Goal: Task Accomplishment & Management: Use online tool/utility

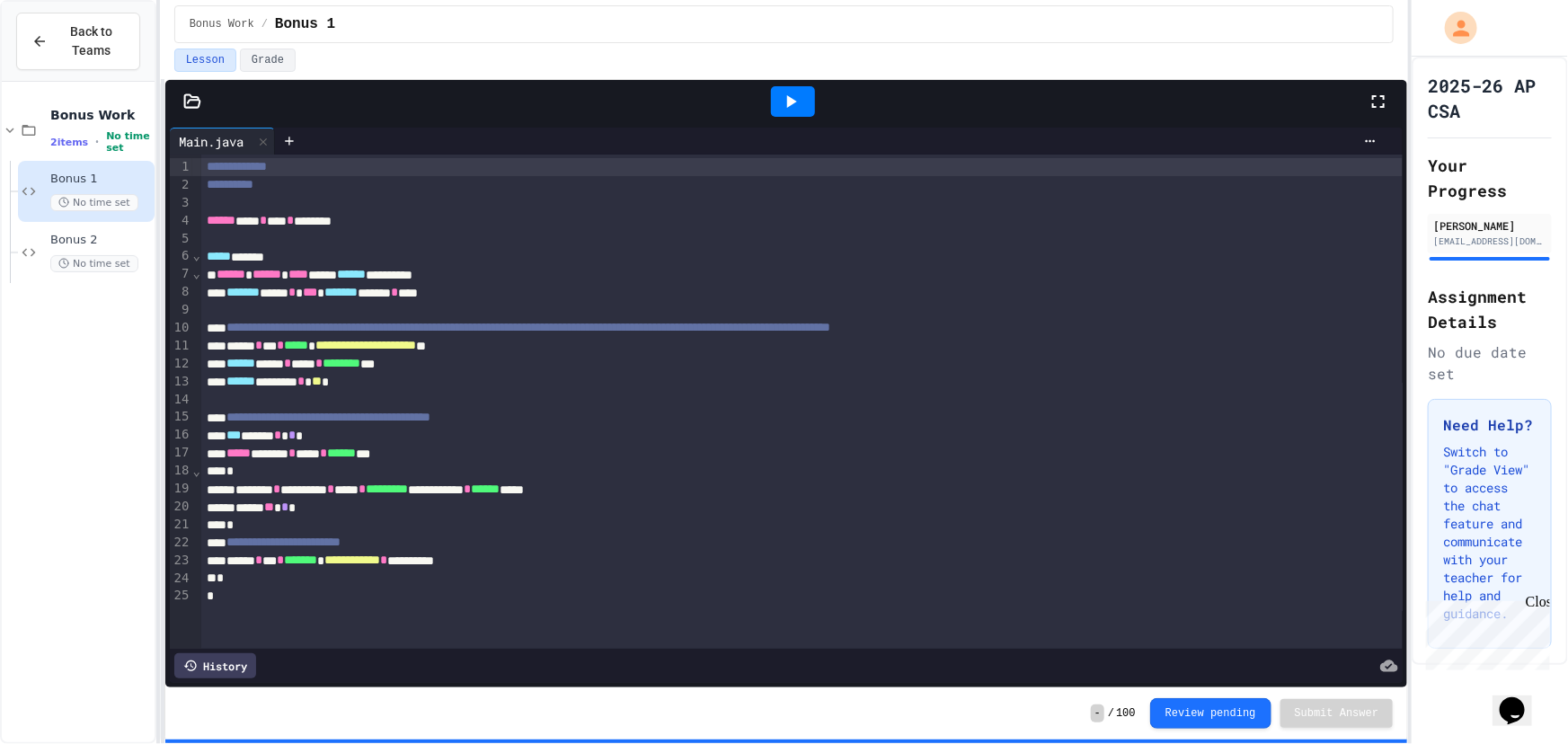
click at [770, 102] on div at bounding box center [792, 101] width 62 height 49
click at [775, 99] on div at bounding box center [793, 102] width 44 height 31
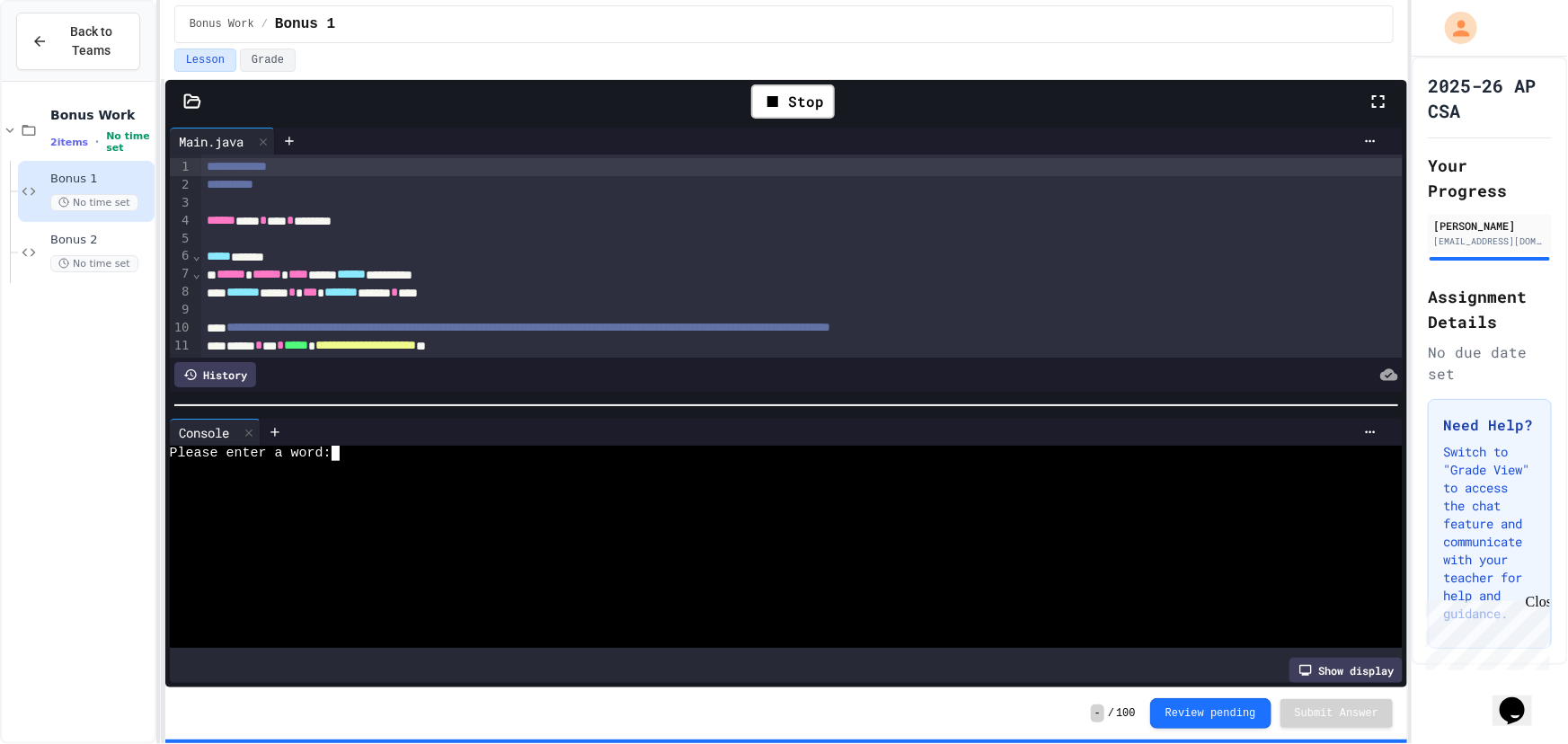
click at [693, 448] on div "Please enter a word:" at bounding box center [772, 453] width 1205 height 15
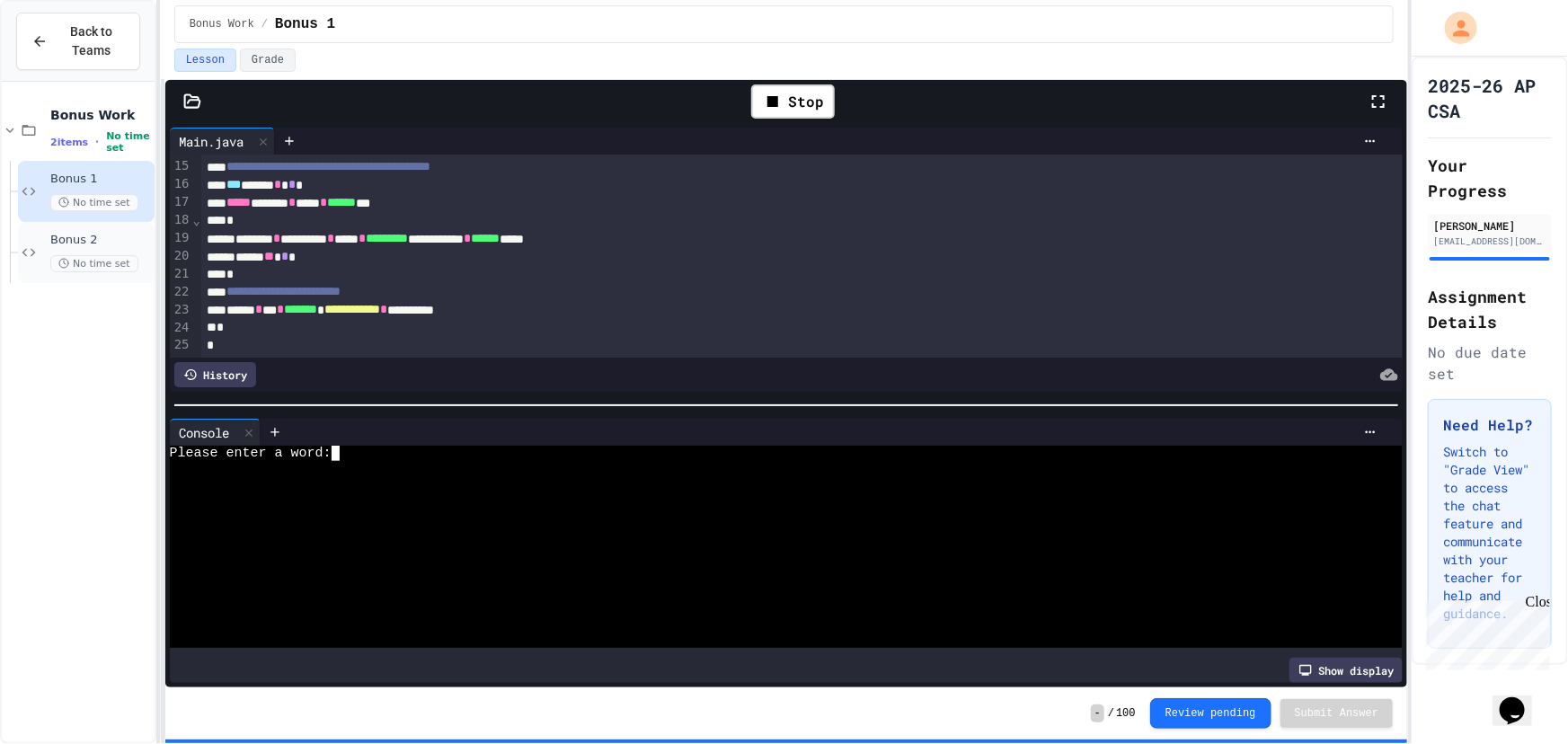
click at [64, 222] on div "Bonus 2 No time set" at bounding box center [86, 252] width 136 height 61
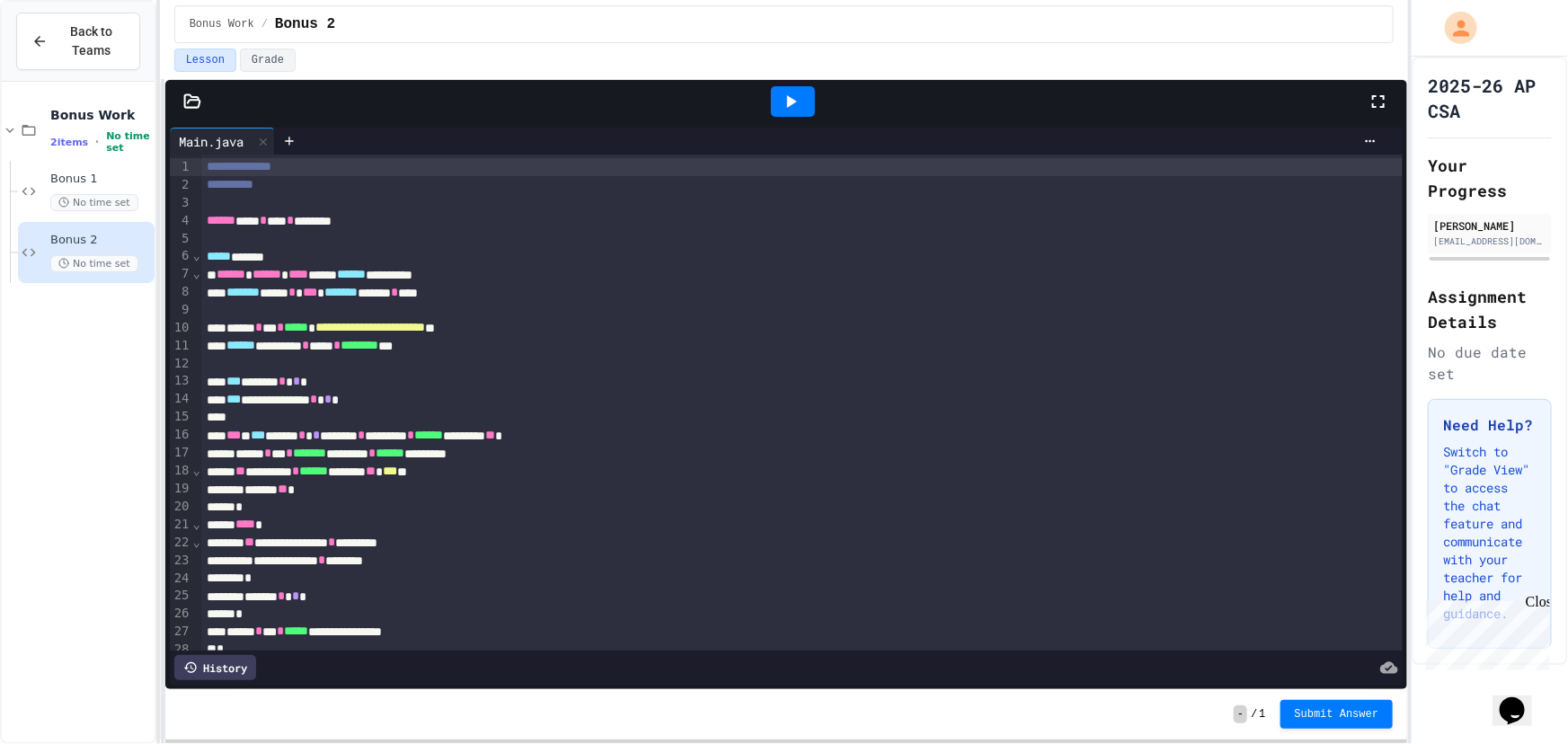
scroll to position [52, 0]
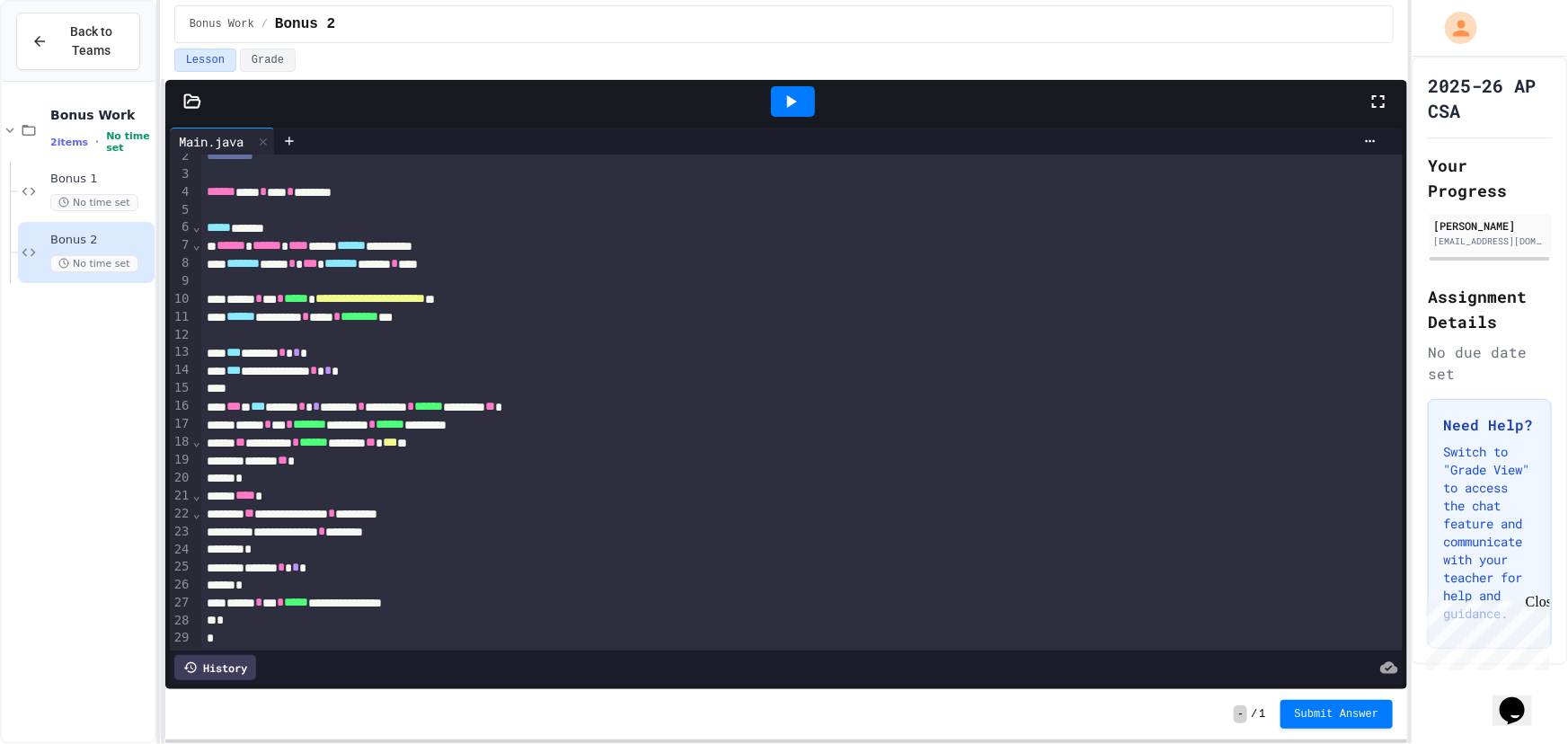
click at [815, 107] on div at bounding box center [793, 102] width 44 height 31
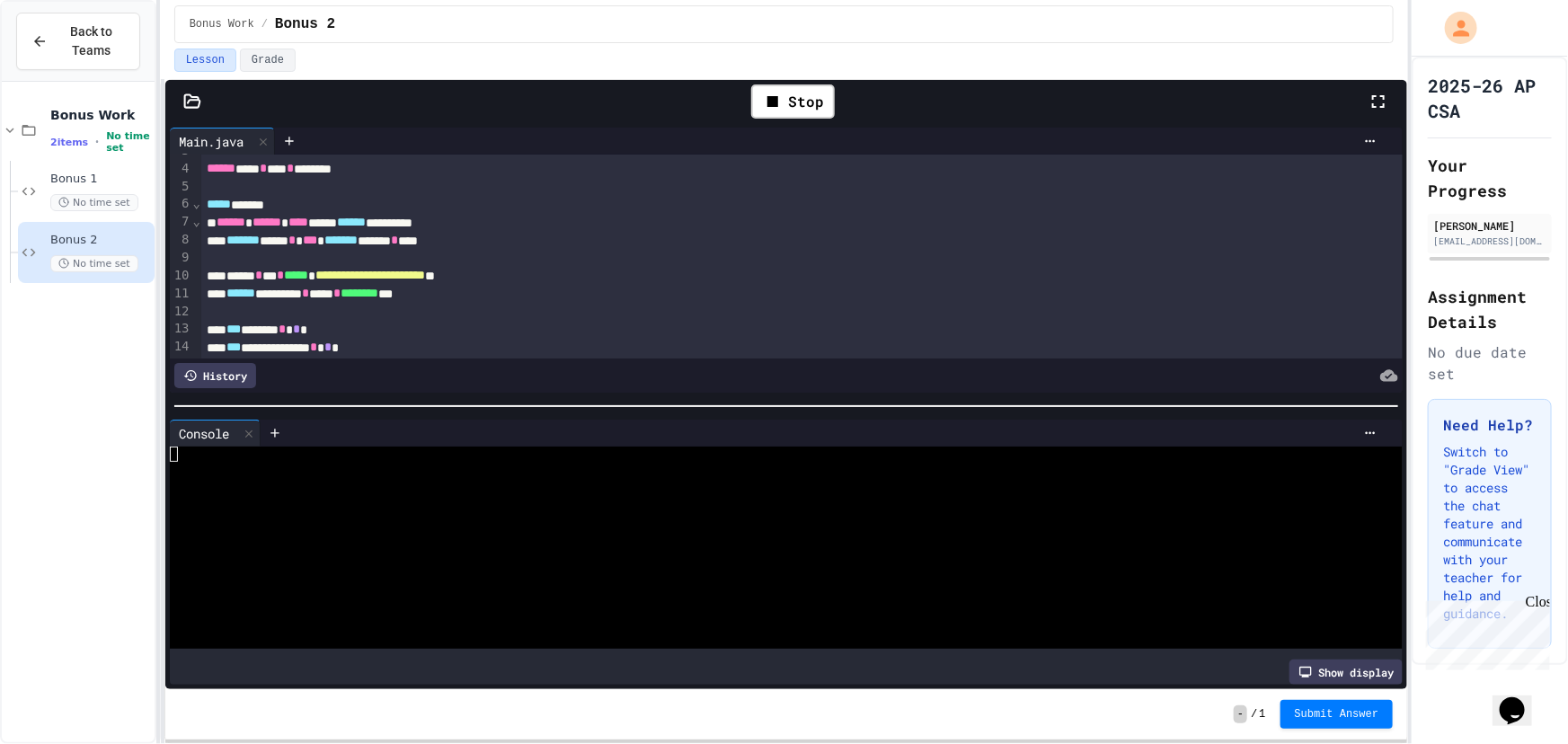
click at [313, 493] on div at bounding box center [772, 501] width 1205 height 15
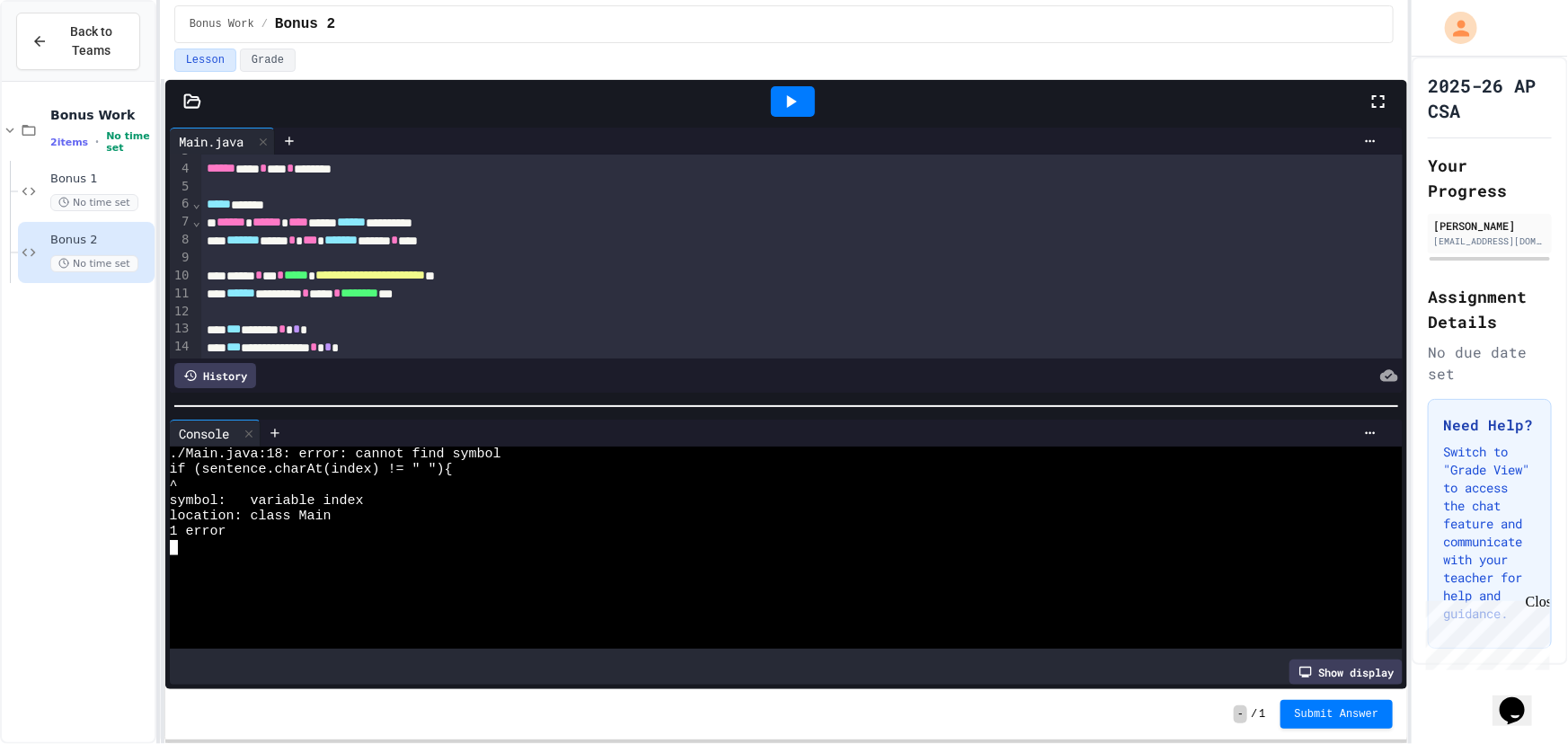
click at [313, 523] on div "1 error" at bounding box center [772, 531] width 1205 height 15
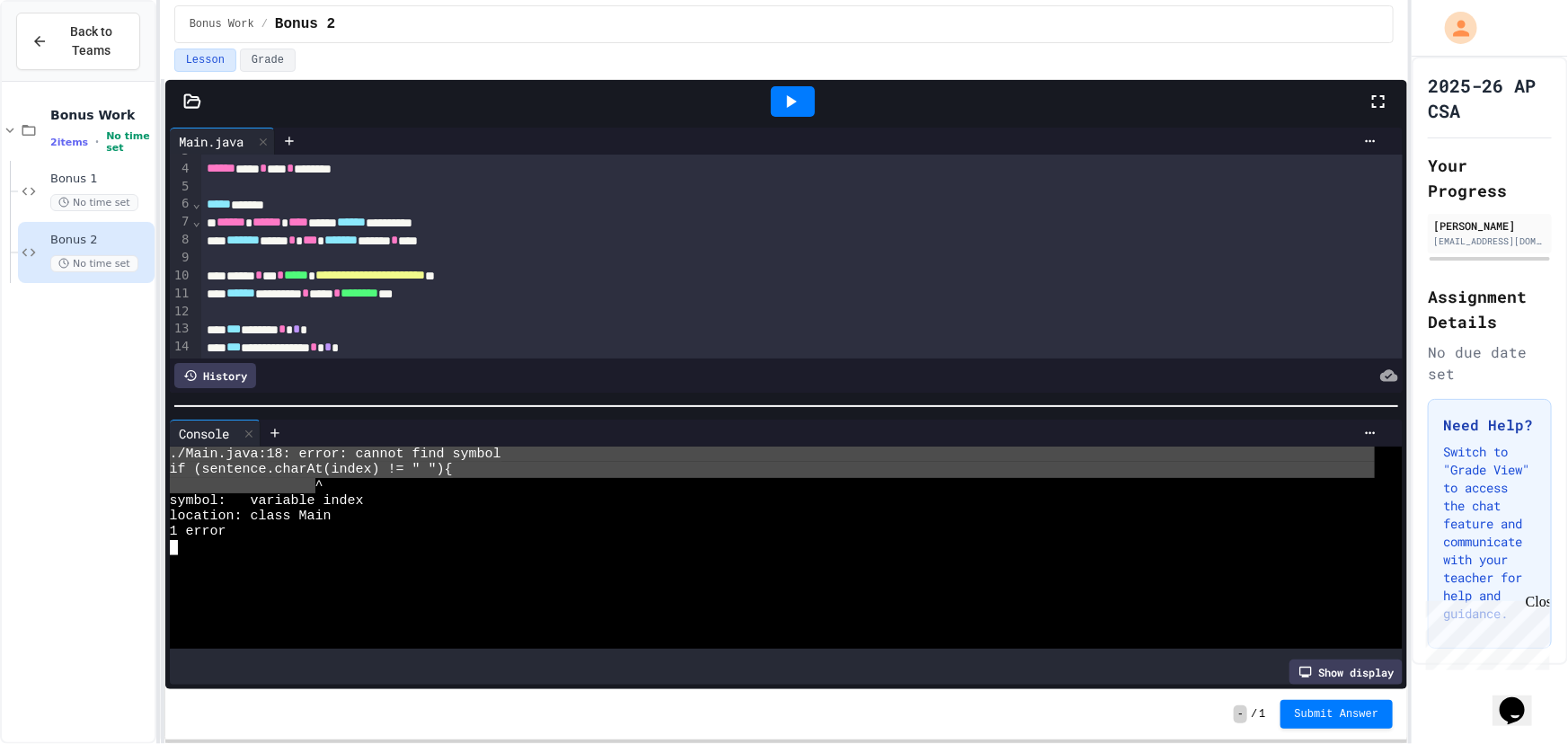
drag, startPoint x: 313, startPoint y: 479, endPoint x: 314, endPoint y: 433, distance: 46.0
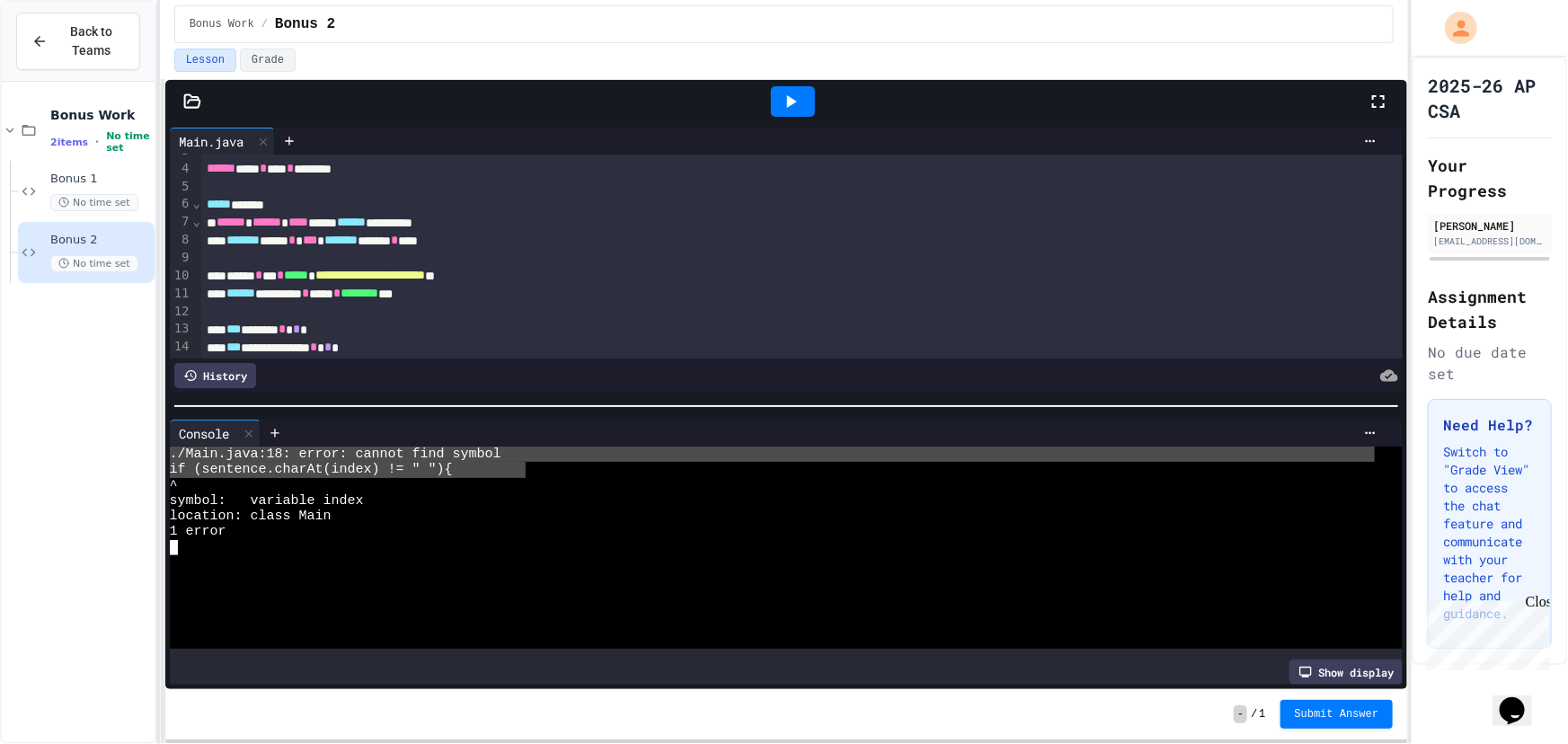
drag, startPoint x: 526, startPoint y: 455, endPoint x: 171, endPoint y: 444, distance: 355.2
click at [171, 446] on div "./Main.java:18: error: cannot find symbol if (sentence.charAt(index) != " "){ ^…" at bounding box center [772, 547] width 1205 height 203
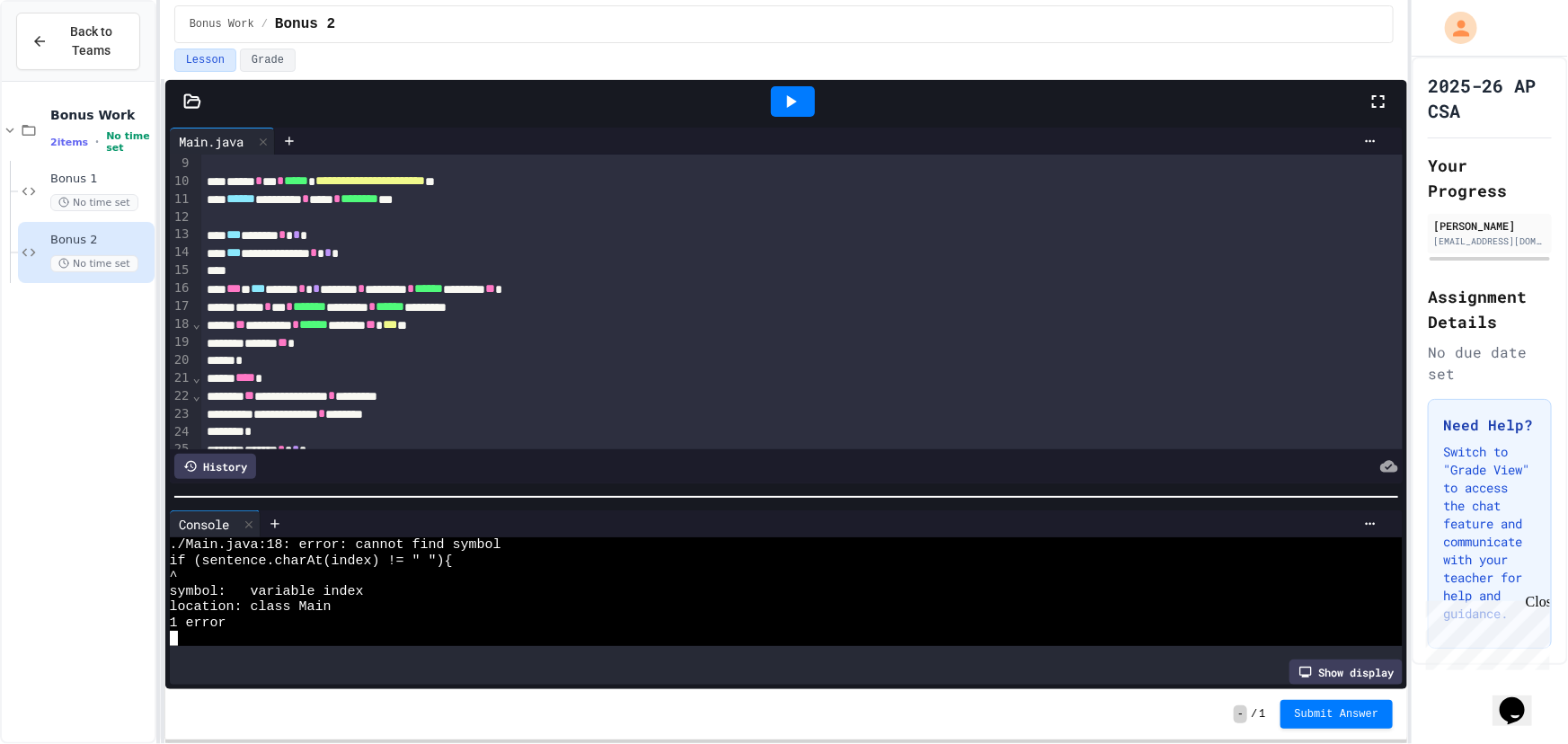
scroll to position [0, 0]
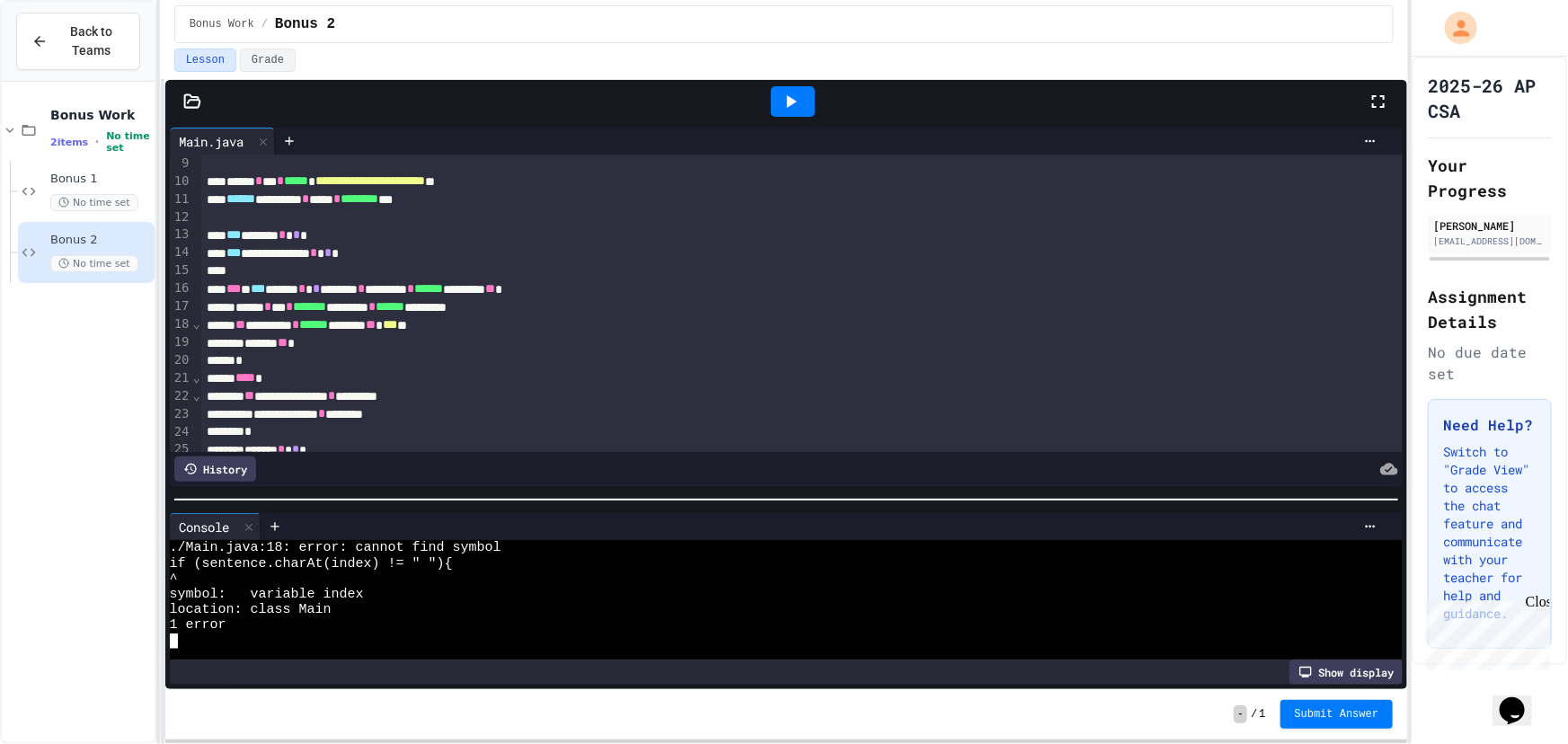
click at [484, 495] on div at bounding box center [786, 499] width 1242 height 18
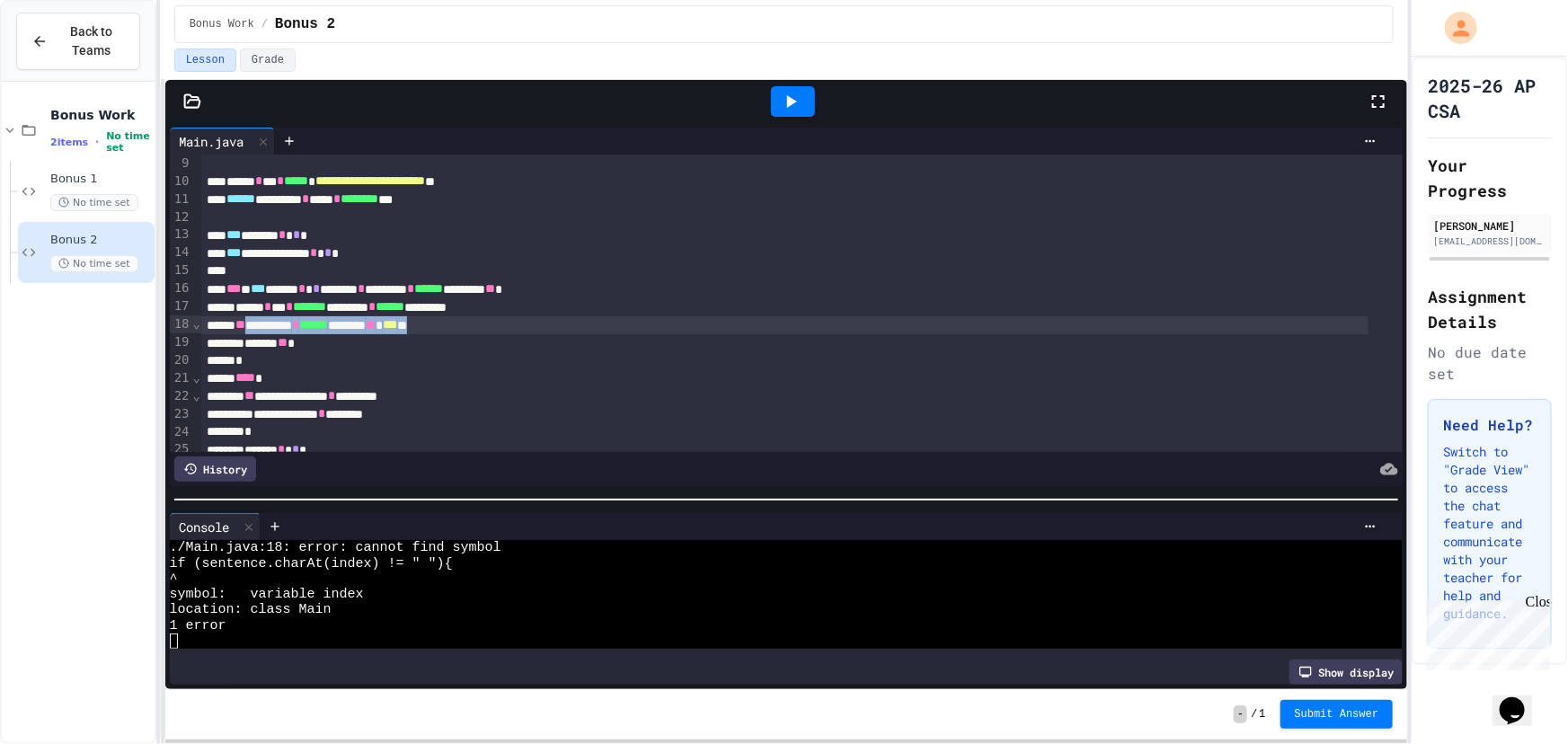
drag, startPoint x: 252, startPoint y: 324, endPoint x: 496, endPoint y: 324, distance: 244.0
click at [496, 324] on div "** ********* * ****** ******* ** *** **" at bounding box center [784, 324] width 1167 height 18
drag, startPoint x: 496, startPoint y: 324, endPoint x: 476, endPoint y: 317, distance: 21.2
click at [476, 317] on div "** ********* * ****** ******* ** *** **" at bounding box center [784, 324] width 1167 height 18
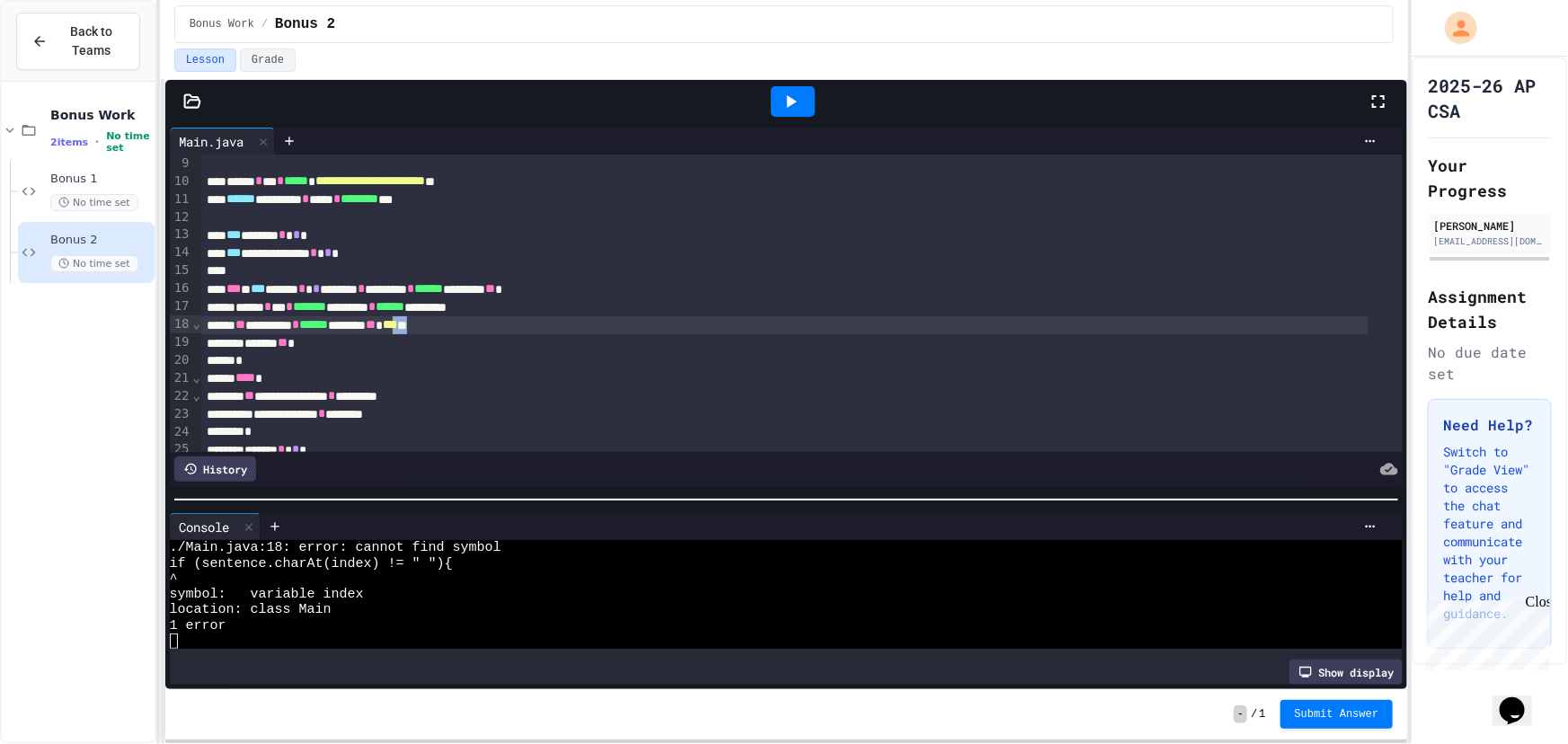
click at [476, 317] on div "** ********* * ****** ******* ** *** **" at bounding box center [784, 324] width 1167 height 18
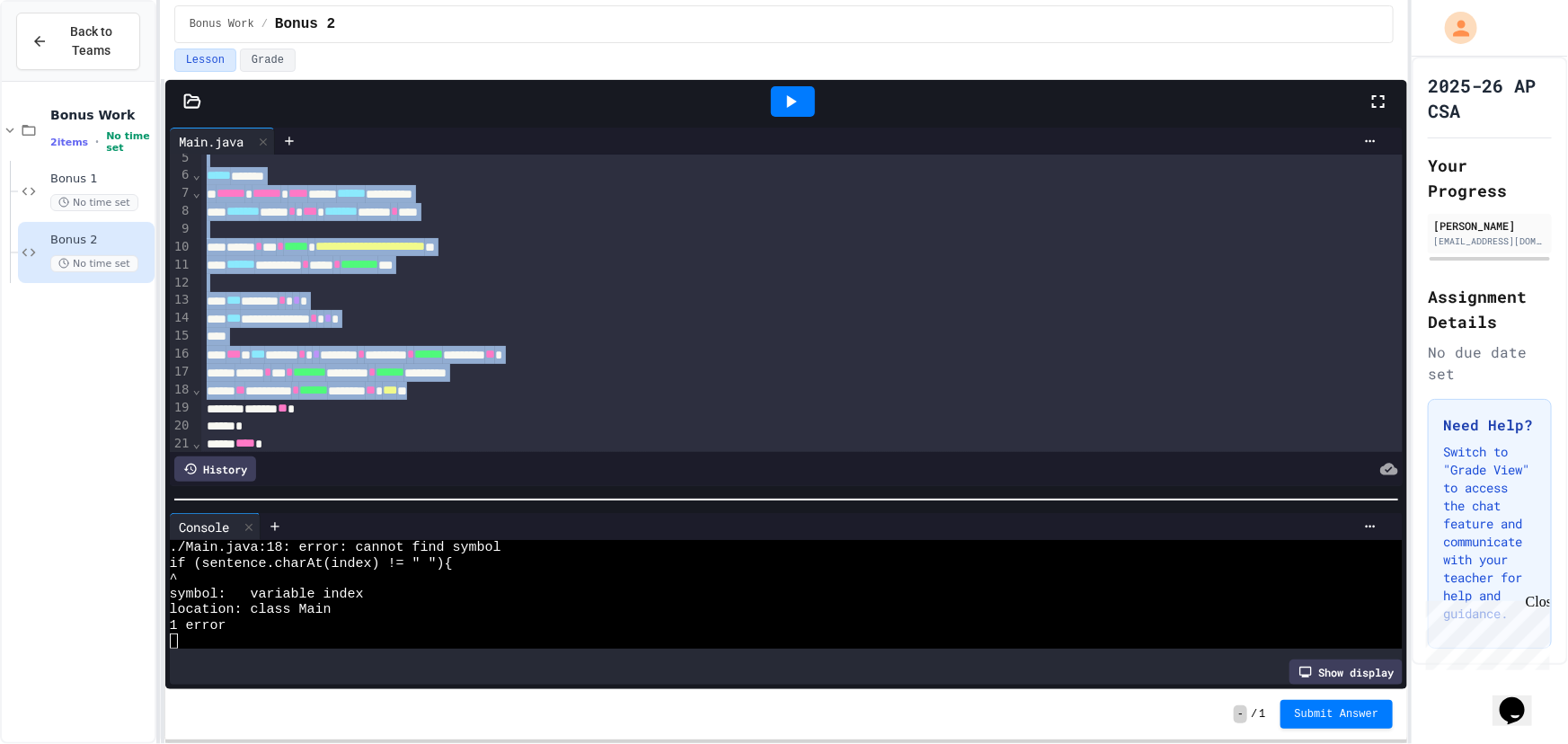
scroll to position [162, 0]
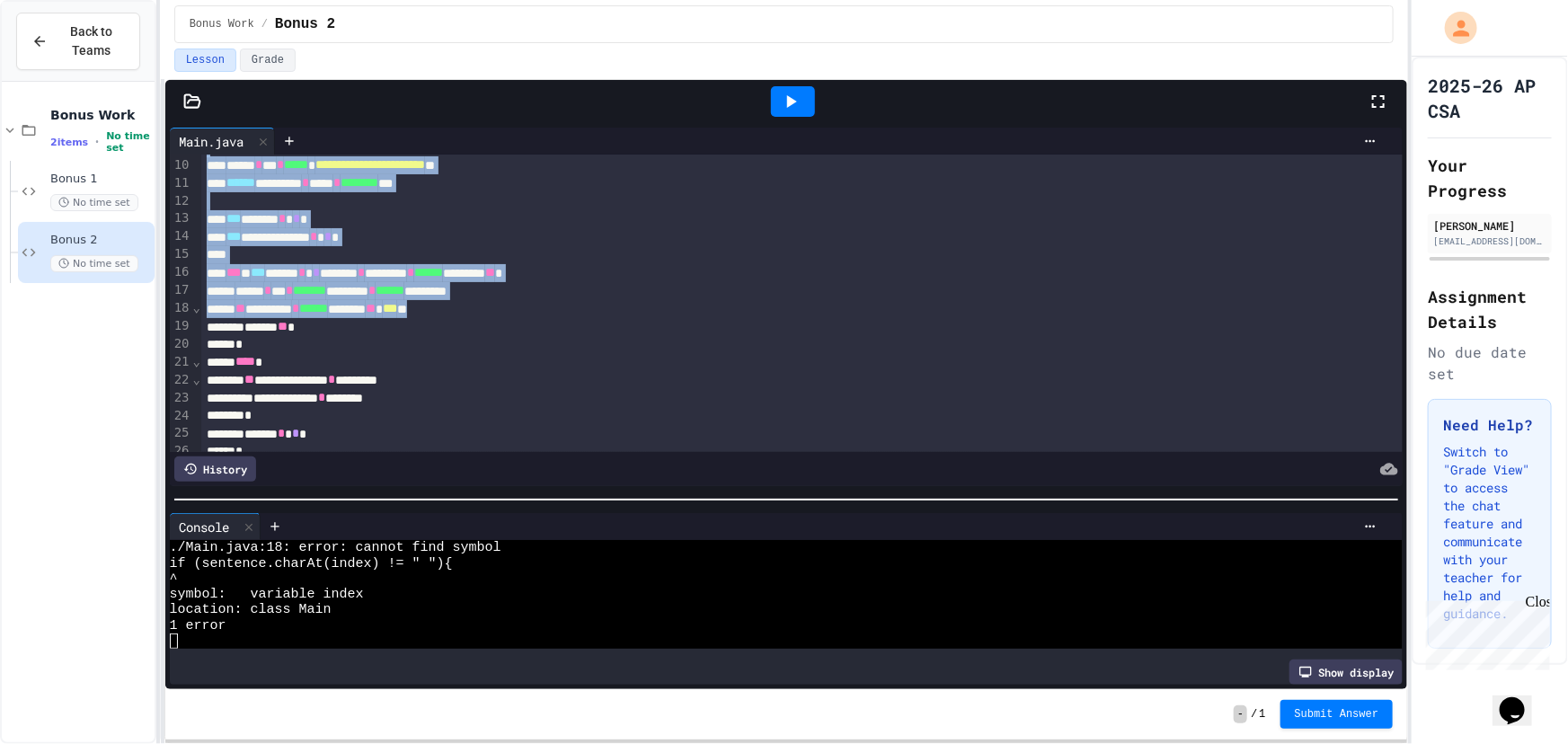
drag, startPoint x: 476, startPoint y: 317, endPoint x: 218, endPoint y: 226, distance: 273.6
click at [218, 228] on div "**********" at bounding box center [784, 237] width 1167 height 18
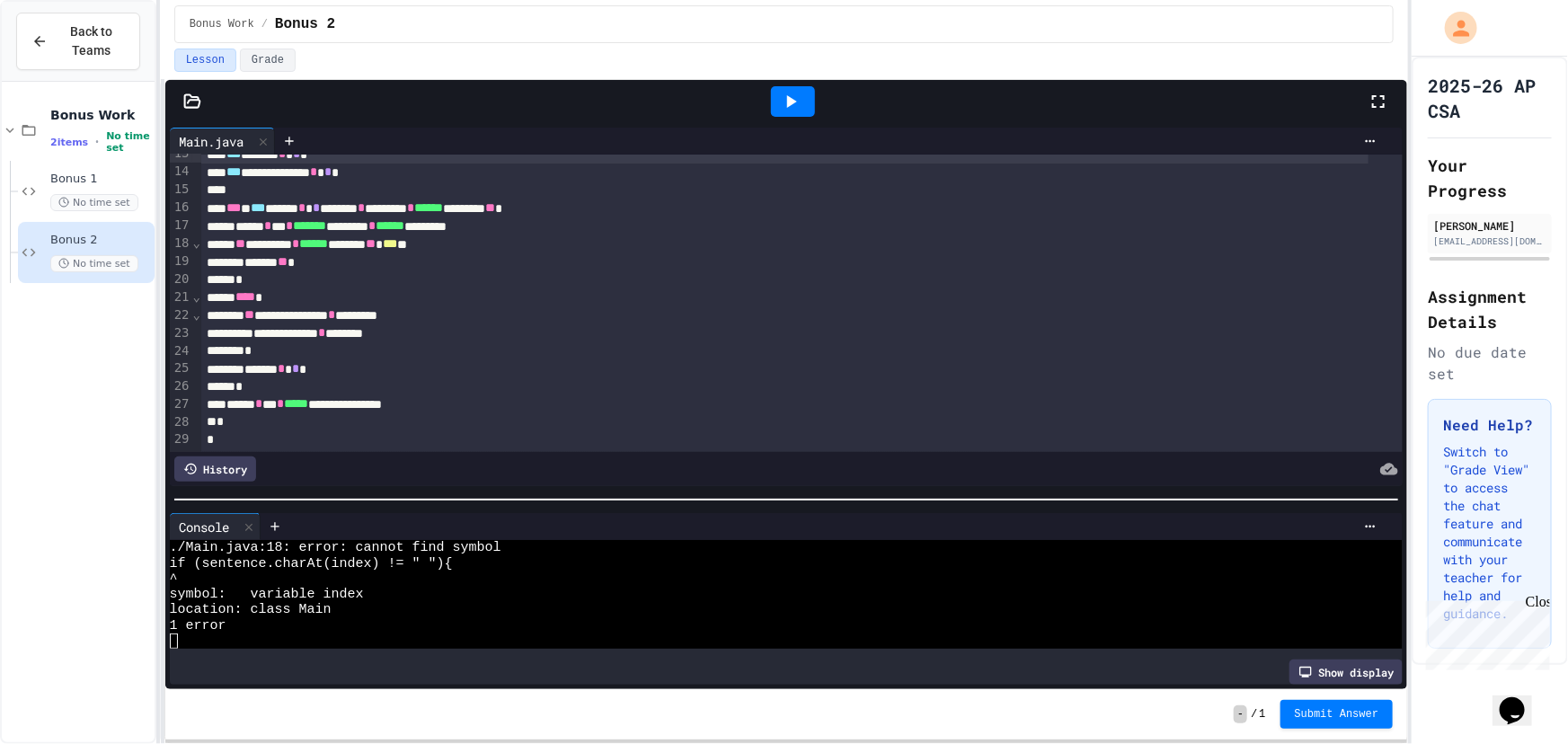
scroll to position [164, 0]
